Goal: Entertainment & Leisure: Consume media (video, audio)

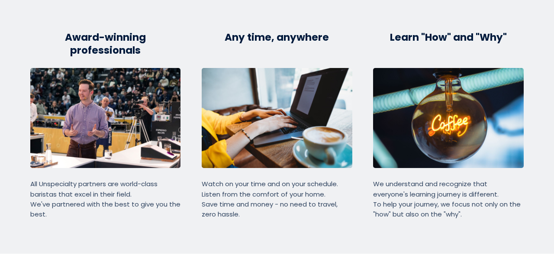
scroll to position [1843, 0]
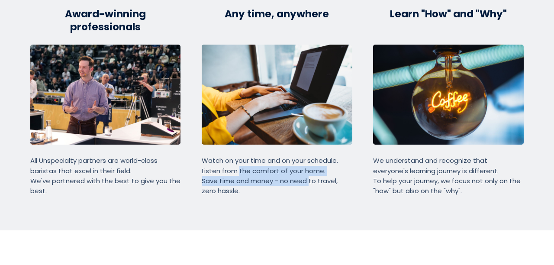
drag, startPoint x: 243, startPoint y: 151, endPoint x: 317, endPoint y: 162, distance: 74.0
click at [306, 159] on p "Watch on your time and on your schedule. Listen from the comfort of your home. …" at bounding box center [277, 175] width 150 height 40
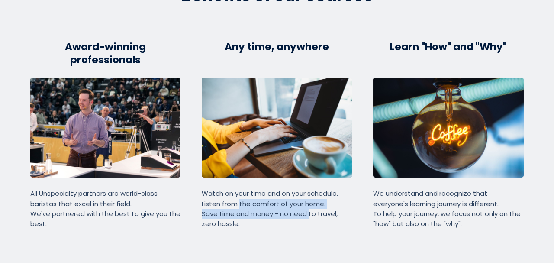
scroll to position [1799, 0]
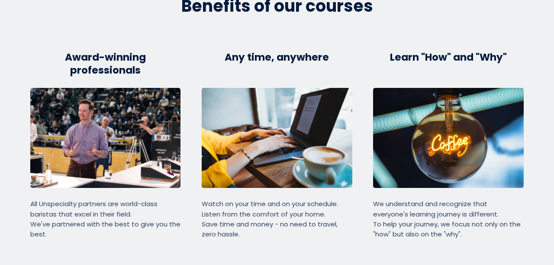
click at [542, 168] on section "Benefits of our courses Benefits of our courses Award-winning professionals Awa…" at bounding box center [277, 118] width 554 height 314
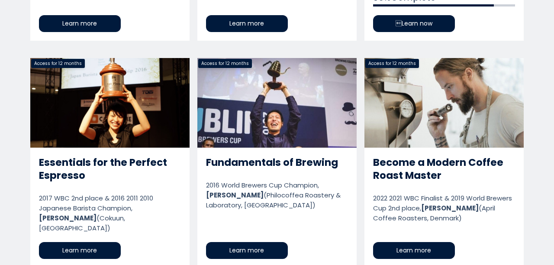
scroll to position [599, 0]
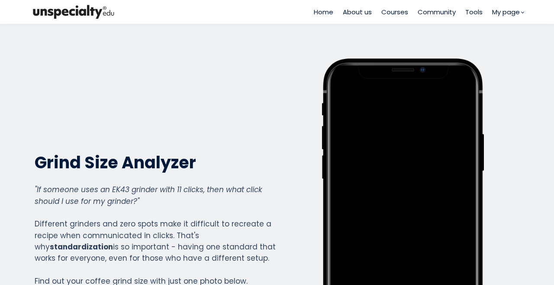
scroll to position [959, 347]
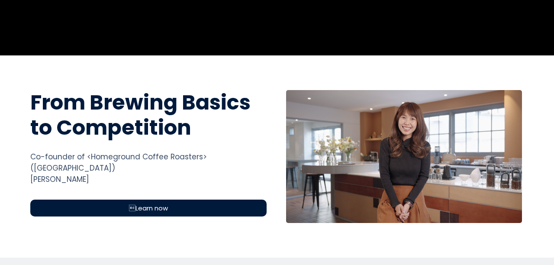
scroll to position [260, 0]
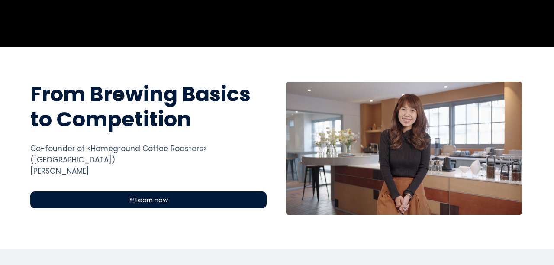
click at [189, 191] on div "Learn now" at bounding box center [148, 199] width 236 height 17
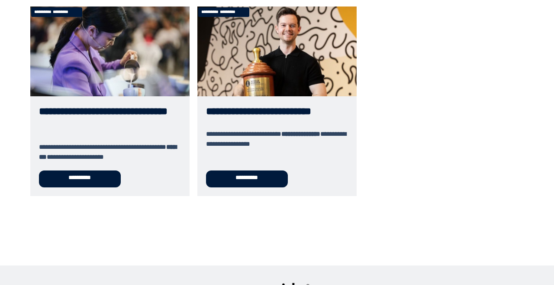
scroll to position [516, 0]
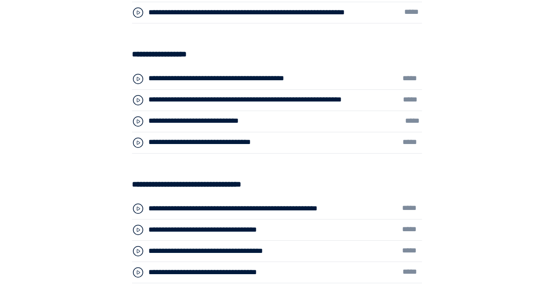
scroll to position [2555, 0]
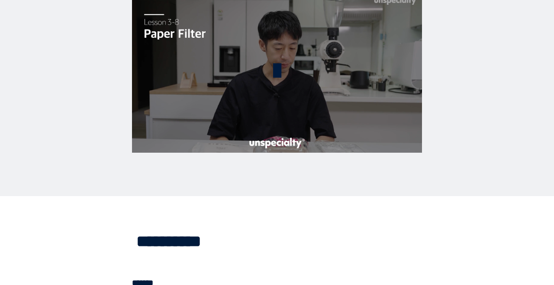
scroll to position [1992, 0]
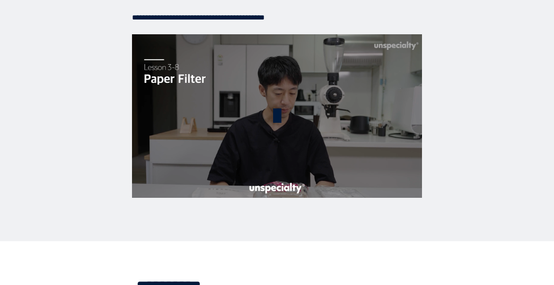
click at [276, 119] on span at bounding box center [277, 116] width 28 height 28
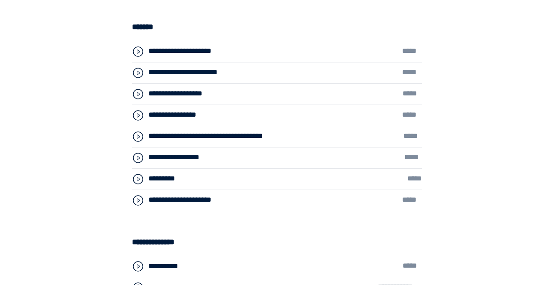
scroll to position [2859, 0]
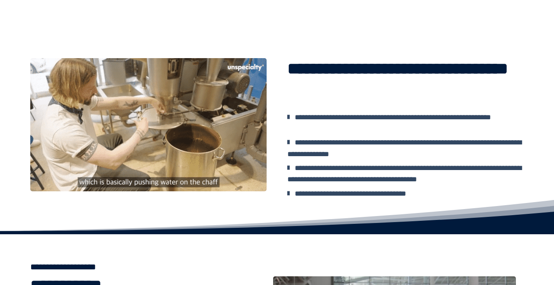
scroll to position [1083, 0]
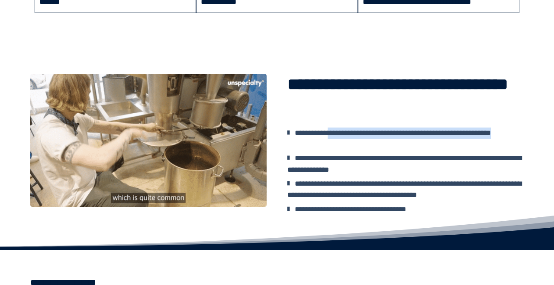
drag, startPoint x: 341, startPoint y: 132, endPoint x: 444, endPoint y: 151, distance: 105.3
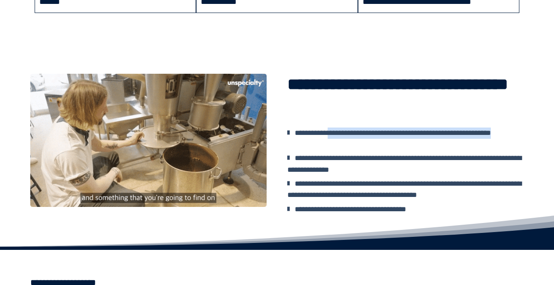
click at [444, 151] on div "**********" at bounding box center [405, 144] width 249 height 141
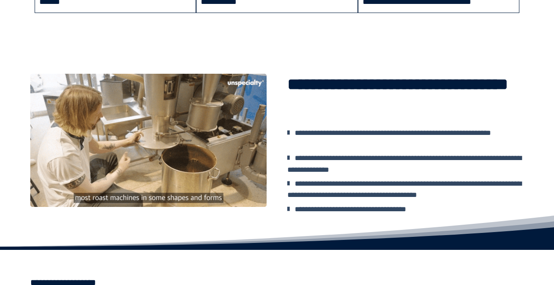
click at [445, 152] on div "**********" at bounding box center [405, 144] width 249 height 141
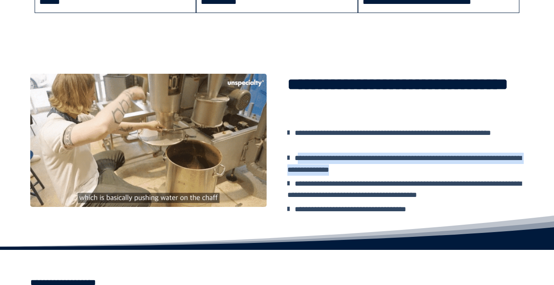
drag, startPoint x: 298, startPoint y: 160, endPoint x: 450, endPoint y: 167, distance: 152.2
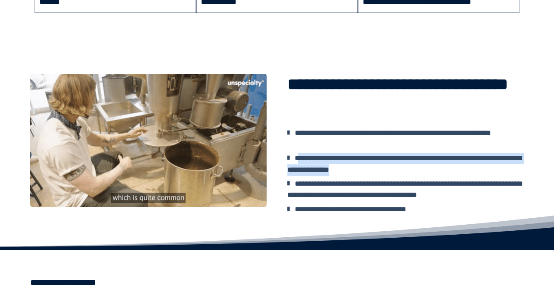
click at [450, 167] on div "**********" at bounding box center [406, 163] width 236 height 23
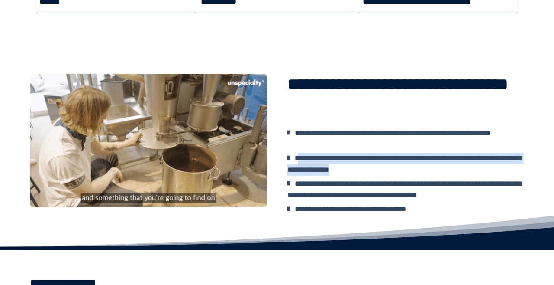
click at [450, 167] on div "**********" at bounding box center [406, 163] width 236 height 23
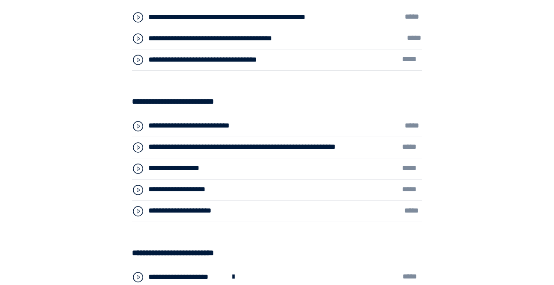
scroll to position [2555, 0]
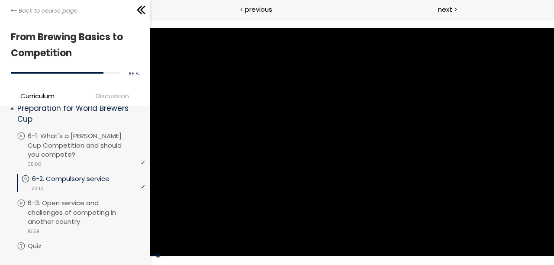
scroll to position [1068, 0]
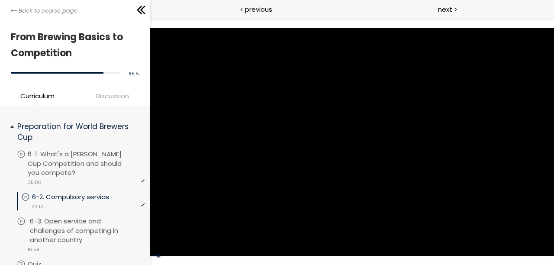
click at [104, 238] on p "6-3. Open service and challenges of competing in another country" at bounding box center [89, 231] width 118 height 28
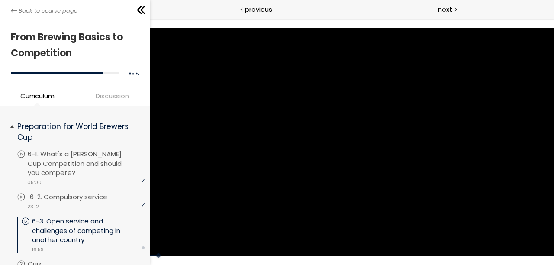
click at [95, 211] on div "video 23:12" at bounding box center [81, 206] width 129 height 9
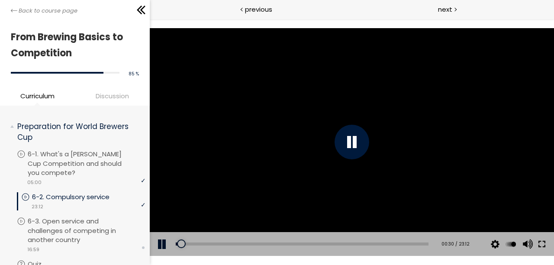
click at [543, 247] on button at bounding box center [542, 244] width 16 height 24
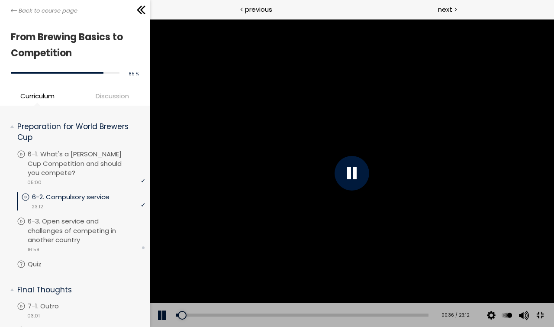
click at [420, 208] on div at bounding box center [351, 173] width 405 height 308
click at [554, 250] on div at bounding box center [351, 173] width 405 height 308
click at [402, 132] on div at bounding box center [351, 173] width 405 height 308
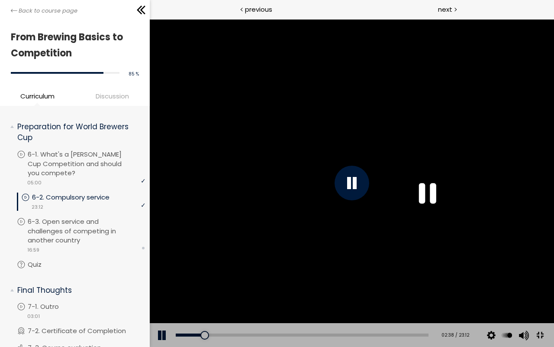
click at [369, 185] on div at bounding box center [351, 182] width 35 height 35
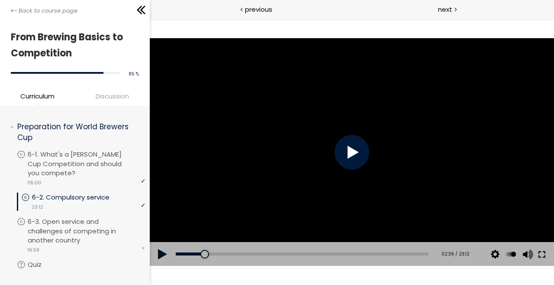
click at [543, 255] on button at bounding box center [542, 254] width 16 height 24
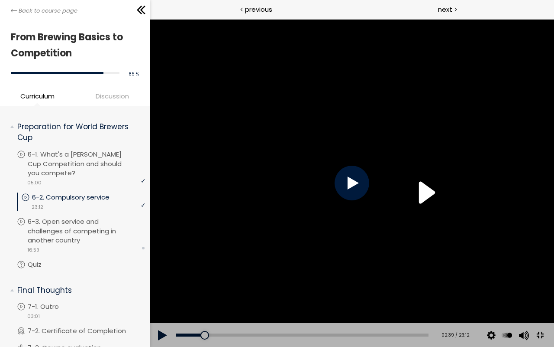
click at [483, 184] on div at bounding box center [351, 182] width 405 height 327
click at [464, 128] on div at bounding box center [351, 182] width 405 height 327
click at [313, 167] on div at bounding box center [351, 182] width 405 height 327
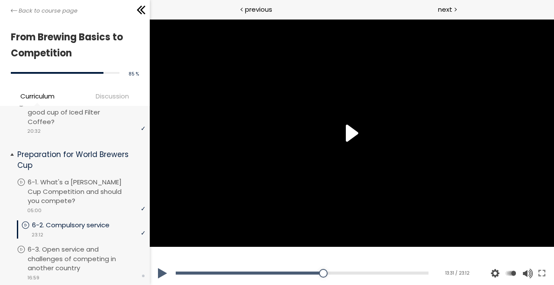
scroll to position [1025, 0]
